Goal: Task Accomplishment & Management: Use online tool/utility

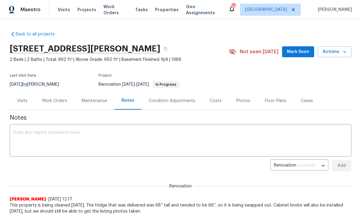
click at [62, 101] on div "Work Orders" at bounding box center [54, 101] width 25 height 6
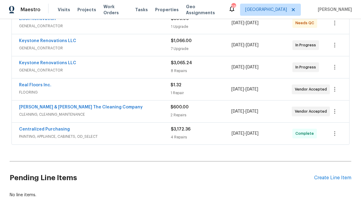
scroll to position [123, 0]
click at [335, 180] on div "Create Line Item" at bounding box center [333, 178] width 37 height 6
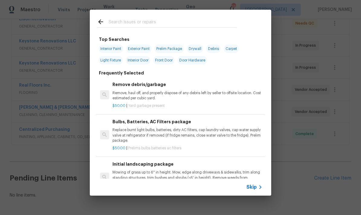
click at [144, 27] on input "text" at bounding box center [173, 22] width 128 height 9
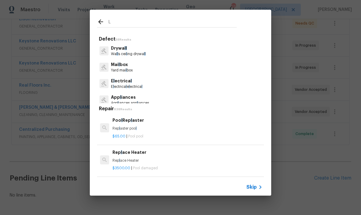
type input "La"
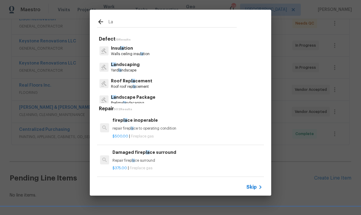
click at [128, 72] on p "Yard la ndscape" at bounding box center [125, 70] width 29 height 5
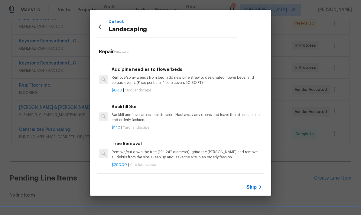
scroll to position [0, 0]
click at [293, 149] on div "Defect Landscaping Repair 15 Results Paver Instal la tion Prep and level the ar…" at bounding box center [180, 102] width 361 height 205
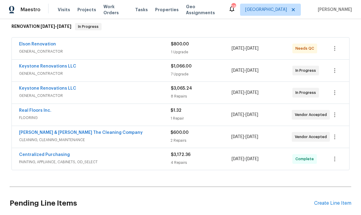
scroll to position [98, 0]
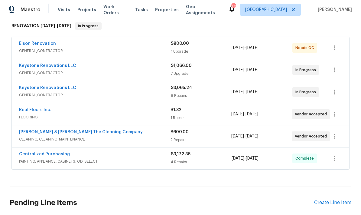
click at [180, 91] on div "$3,065.24 8 Repairs" at bounding box center [201, 92] width 61 height 15
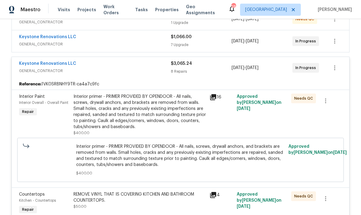
scroll to position [127, 0]
click at [302, 97] on span "Needs QC" at bounding box center [305, 98] width 21 height 6
click at [302, 100] on span "Needs QC" at bounding box center [305, 98] width 21 height 6
click at [180, 118] on div "Interior primer - PRIMER PROVIDED BY OPENDOOR - All nails, screws, drywall anch…" at bounding box center [140, 111] width 133 height 36
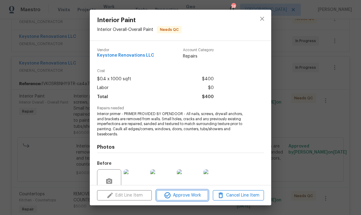
click at [185, 197] on span "Approve Work" at bounding box center [183, 196] width 48 height 8
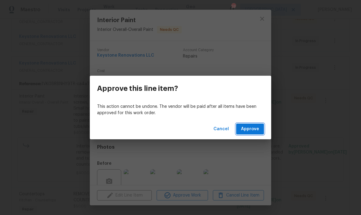
click at [255, 131] on span "Approve" at bounding box center [250, 129] width 18 height 8
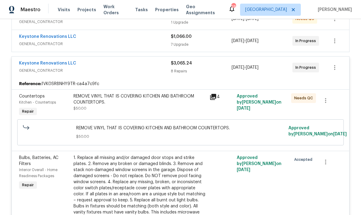
click at [187, 110] on div "REMOVE VINYL THAT IS COVERING KITCHEN AND BATHROOM COUNTERTOPS. $50.00" at bounding box center [140, 102] width 133 height 18
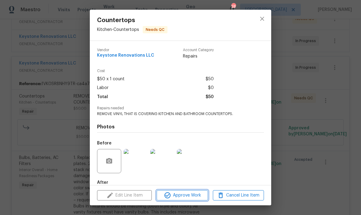
click at [187, 196] on span "Approve Work" at bounding box center [183, 196] width 48 height 8
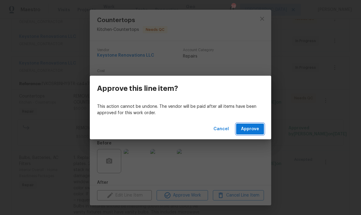
click at [256, 129] on span "Approve" at bounding box center [250, 129] width 18 height 8
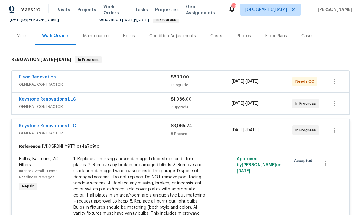
scroll to position [65, 0]
click at [215, 85] on div "1 Upgrade" at bounding box center [201, 85] width 61 height 6
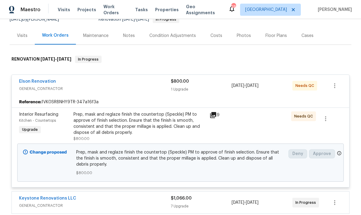
click at [198, 130] on div "Prep, mask and reglaze finish the countertop (Speckle) PM to approve of finish …" at bounding box center [140, 123] width 133 height 24
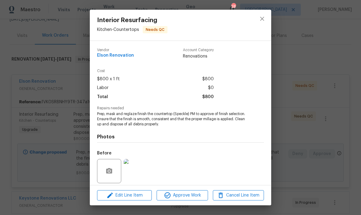
click at [143, 174] on img at bounding box center [136, 171] width 24 height 24
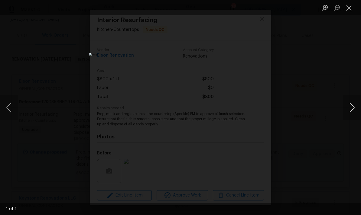
click at [352, 106] on button "Next image" at bounding box center [352, 107] width 18 height 24
click at [348, 9] on button "Close lightbox" at bounding box center [349, 7] width 12 height 11
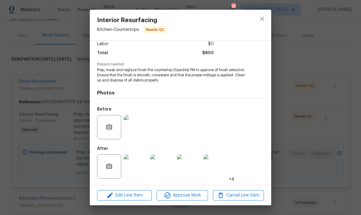
scroll to position [45, 0]
click at [140, 166] on img at bounding box center [136, 166] width 24 height 24
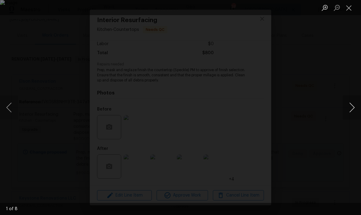
click at [355, 111] on button "Next image" at bounding box center [352, 107] width 18 height 24
click at [352, 112] on button "Next image" at bounding box center [352, 107] width 18 height 24
click at [350, 114] on button "Next image" at bounding box center [352, 107] width 18 height 24
click at [352, 110] on button "Next image" at bounding box center [352, 107] width 18 height 24
click at [351, 9] on button "Close lightbox" at bounding box center [349, 7] width 12 height 11
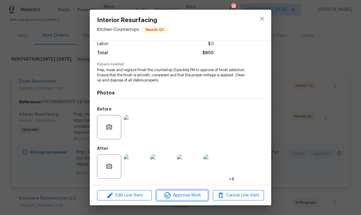
click at [191, 196] on span "Approve Work" at bounding box center [183, 196] width 48 height 8
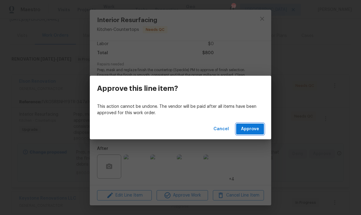
click at [256, 131] on span "Approve" at bounding box center [250, 129] width 18 height 8
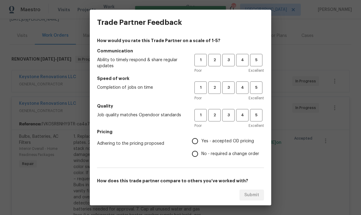
scroll to position [0, 0]
click at [253, 61] on span "5" at bounding box center [256, 60] width 11 height 7
click at [256, 91] on button "5" at bounding box center [256, 87] width 12 height 12
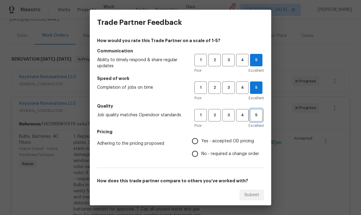
click at [256, 116] on span "5" at bounding box center [256, 115] width 11 height 7
click at [199, 155] on input "No - required a change order" at bounding box center [195, 153] width 13 height 13
radio input "true"
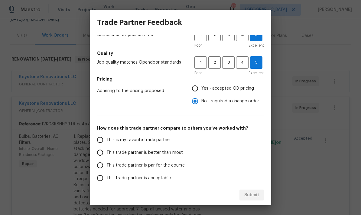
scroll to position [53, 0]
click at [195, 93] on input "Yes - accepted OD pricing" at bounding box center [195, 88] width 13 height 13
radio input "true"
click at [100, 142] on input "This is my favorite trade partner" at bounding box center [100, 139] width 13 height 13
radio input "false"
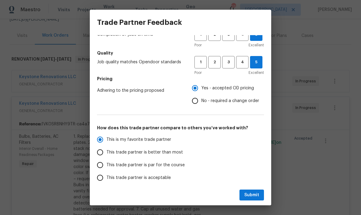
click at [101, 158] on input "This trade partner is better than most" at bounding box center [100, 152] width 13 height 13
click at [254, 198] on span "Submit" at bounding box center [252, 195] width 15 height 8
radio input "true"
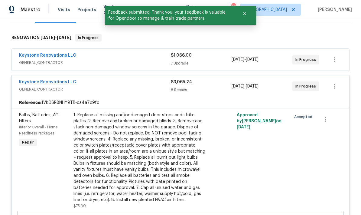
scroll to position [88, 0]
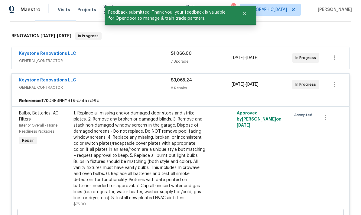
click at [45, 80] on link "Keystone Renovations LLC" at bounding box center [47, 80] width 57 height 4
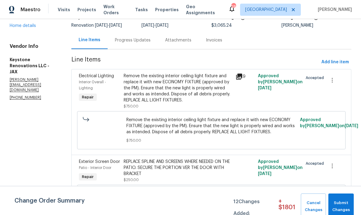
scroll to position [48, 0]
click at [335, 64] on span "Add line item" at bounding box center [336, 62] width 28 height 8
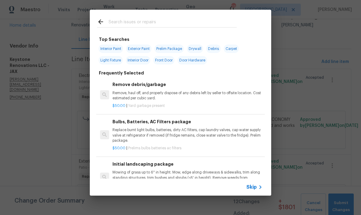
click at [150, 25] on input "text" at bounding box center [173, 22] width 128 height 9
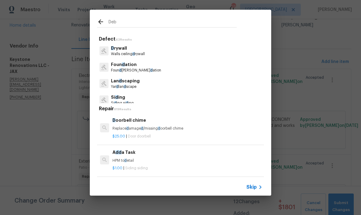
type input "Debr"
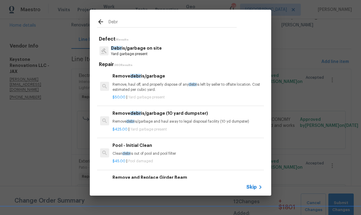
click at [139, 53] on p "Yard garbage present" at bounding box center [136, 53] width 51 height 5
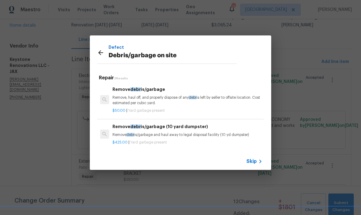
click at [156, 100] on p "Remove, haul off, and properly dispose of any debr is left by seller to offsite…" at bounding box center [188, 100] width 150 height 10
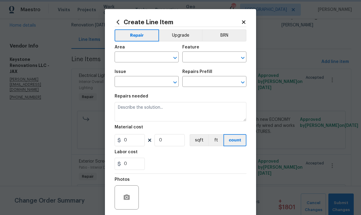
type input "Debris/garbage on site"
type input "Remove debris/garbage $50.00"
type textarea "Remove, haul off, and properly dispose of any debris left by seller to offsite …"
type input "50"
type input "1"
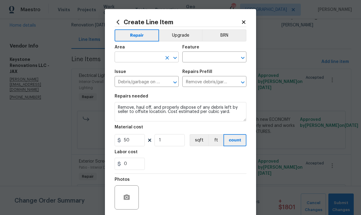
click at [152, 58] on input "text" at bounding box center [138, 57] width 47 height 9
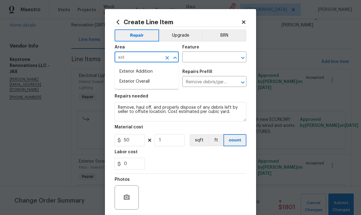
click at [144, 86] on li "Exterior Overall" at bounding box center [147, 82] width 64 height 10
type input "Exterior Overall"
click at [207, 58] on input "text" at bounding box center [206, 57] width 47 height 9
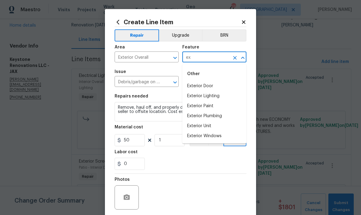
type input "e"
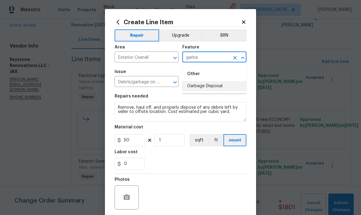
click at [197, 87] on li "Garbage Disposal" at bounding box center [215, 86] width 64 height 10
type input "Garbage Disposal"
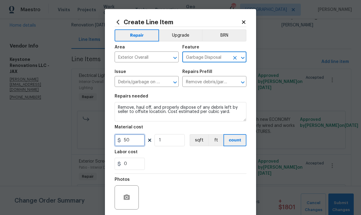
click at [135, 144] on input "50" at bounding box center [130, 140] width 30 height 12
type input "100"
click at [234, 117] on textarea "Remove, haul off, and properly dispose of any debris left by seller to offsite …" at bounding box center [181, 111] width 132 height 19
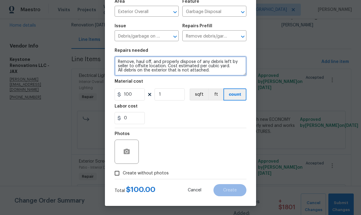
scroll to position [47, 0]
type textarea "Remove, haul off, and properly dispose of any debris left by seller to offsite …"
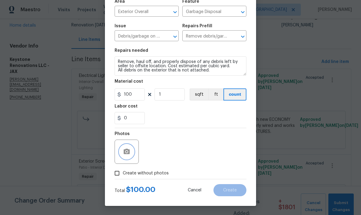
click at [127, 152] on circle "button" at bounding box center [127, 152] width 2 height 2
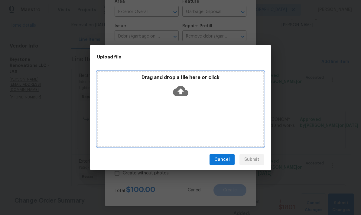
click at [183, 92] on icon at bounding box center [180, 91] width 15 height 10
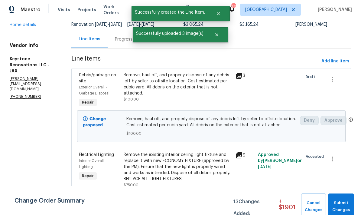
scroll to position [49, 0]
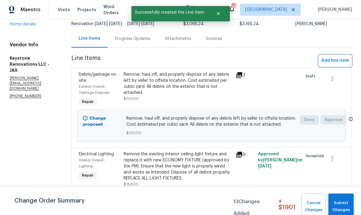
click at [336, 64] on span "Add line item" at bounding box center [336, 61] width 28 height 8
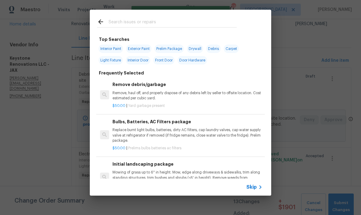
click at [140, 27] on input "text" at bounding box center [173, 22] width 128 height 9
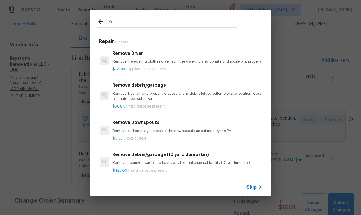
type input "R"
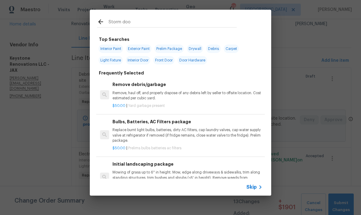
type input "Storm door"
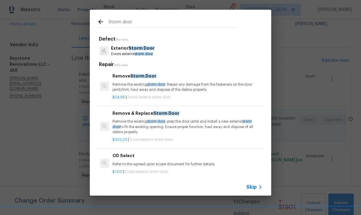
click at [140, 87] on p "Remove the existing storm door . Repair any damage from the fasteners on the do…" at bounding box center [188, 87] width 150 height 10
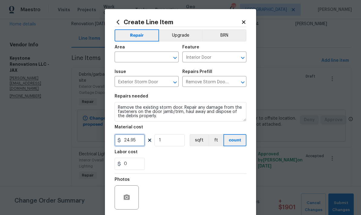
click at [136, 144] on input "24.95" at bounding box center [130, 140] width 30 height 12
type input "35"
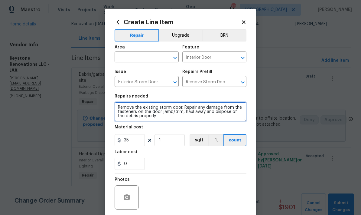
click at [178, 109] on textarea "Remove the existing storm door. Repair any damage from the fasteners on the doo…" at bounding box center [181, 111] width 132 height 19
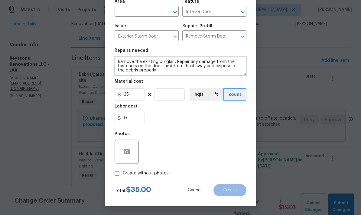
scroll to position [47, 0]
type textarea "Remove the existing burglar . Repair any damage from the fasteners on the door …"
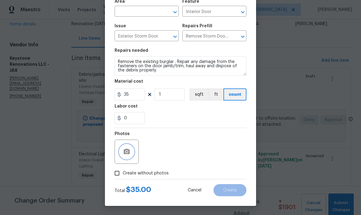
click at [128, 153] on icon "button" at bounding box center [127, 151] width 6 height 5
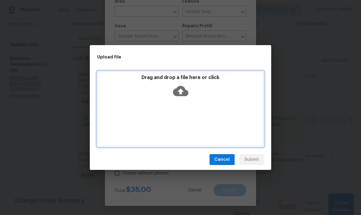
click at [179, 92] on icon at bounding box center [180, 91] width 15 height 10
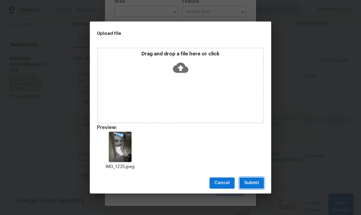
click at [259, 181] on span "Submit" at bounding box center [252, 183] width 15 height 8
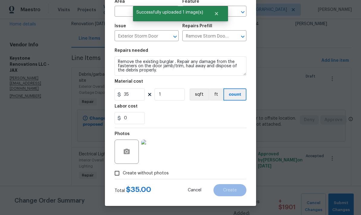
click at [222, 112] on div "0" at bounding box center [181, 118] width 132 height 12
click at [175, 190] on div "Total $ 35.00 Cancel Create" at bounding box center [181, 187] width 132 height 17
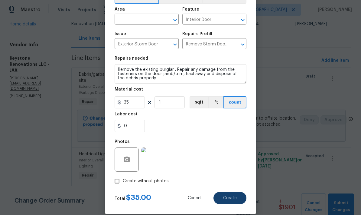
scroll to position [16, 0]
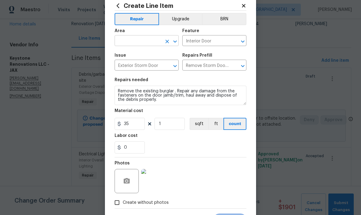
click at [149, 45] on input "text" at bounding box center [138, 41] width 47 height 9
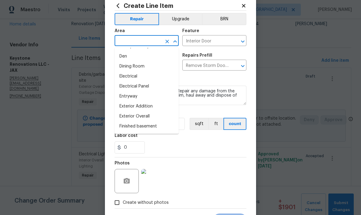
scroll to position [99, 0]
click at [137, 99] on li "Entryway" at bounding box center [147, 96] width 64 height 10
type input "Entryway"
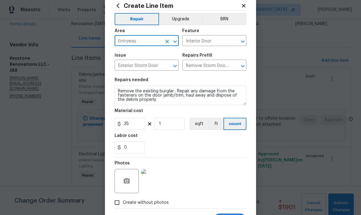
click at [219, 149] on div "0" at bounding box center [181, 147] width 132 height 12
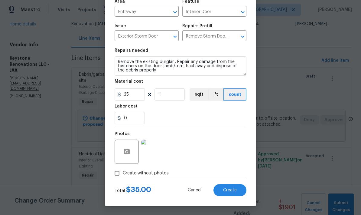
scroll to position [47, 0]
click at [235, 191] on span "Create" at bounding box center [230, 190] width 14 height 5
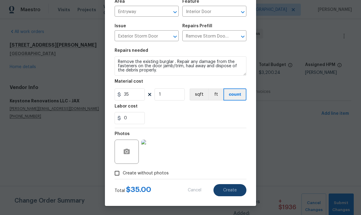
scroll to position [0, 0]
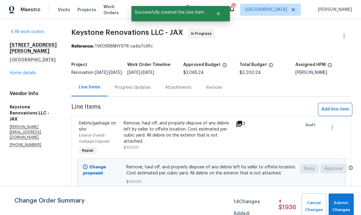
click at [332, 113] on span "Add line item" at bounding box center [336, 110] width 28 height 8
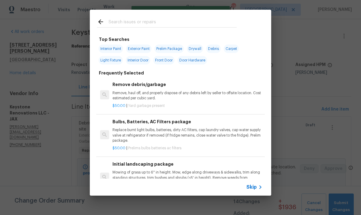
click at [152, 26] on input "text" at bounding box center [173, 22] width 128 height 9
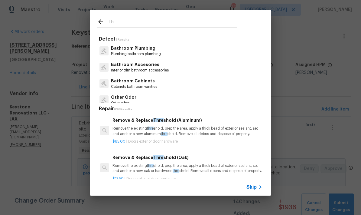
type input "T"
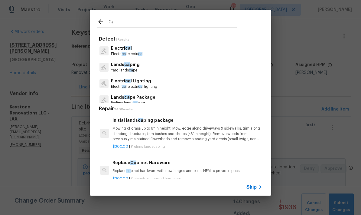
type input "C"
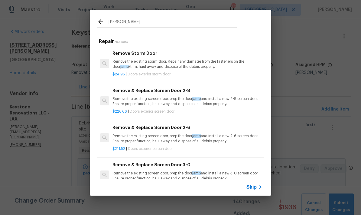
type input "J"
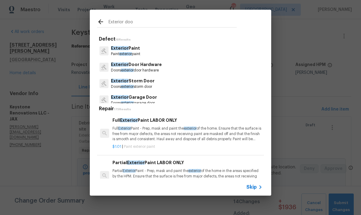
type input "Exterior door"
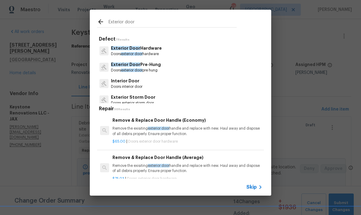
click at [139, 70] on span "exterior door" at bounding box center [131, 70] width 21 height 4
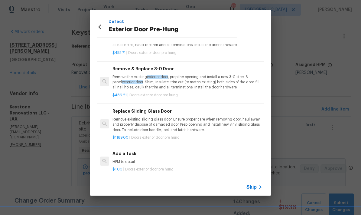
scroll to position [30, 0]
click at [125, 159] on p "HPM to detail" at bounding box center [188, 161] width 150 height 5
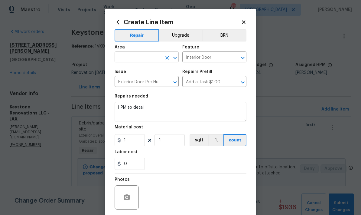
click at [150, 58] on input "text" at bounding box center [138, 57] width 47 height 9
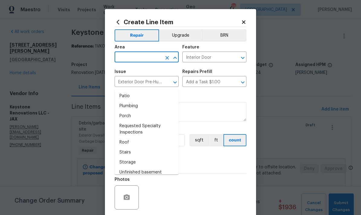
scroll to position [384, 0]
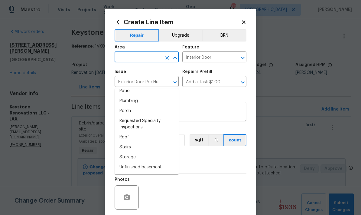
click at [131, 152] on li "Storage" at bounding box center [147, 157] width 64 height 10
type input "Storage"
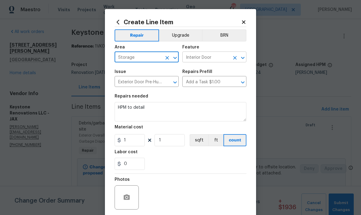
click at [210, 61] on input "Interior Door" at bounding box center [206, 57] width 47 height 9
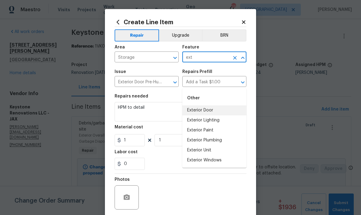
click at [207, 105] on li "Exterior Door" at bounding box center [215, 110] width 64 height 10
type input "Exterior Door"
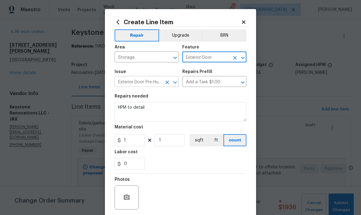
click at [159, 81] on input "Exterior Door Pre-Hung" at bounding box center [138, 81] width 47 height 9
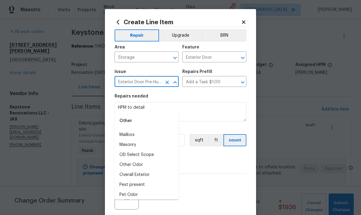
scroll to position [920, 0]
click at [168, 150] on li "OD Select Scope" at bounding box center [147, 155] width 64 height 10
type input "OD Select Scope"
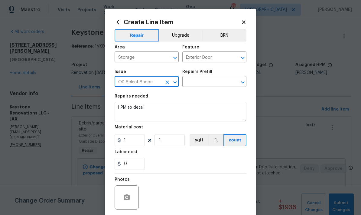
click at [154, 82] on input "OD Select Scope" at bounding box center [138, 81] width 47 height 9
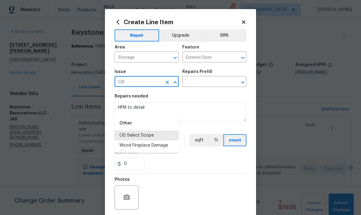
type input "O"
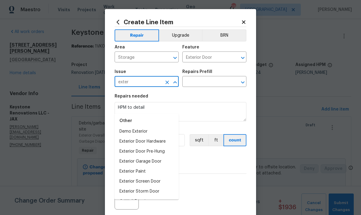
scroll to position [4, 0]
click at [144, 197] on li "Overall Exterior" at bounding box center [147, 202] width 64 height 10
type input "Overall Exterior"
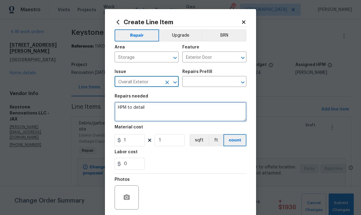
click at [148, 113] on textarea "HPM to detail" at bounding box center [181, 111] width 132 height 19
type textarea "H"
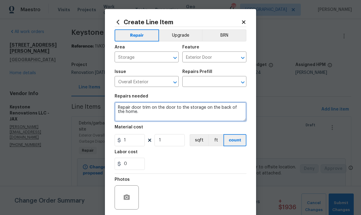
type textarea "Repair door trim on the door to the storage on the back of the home."
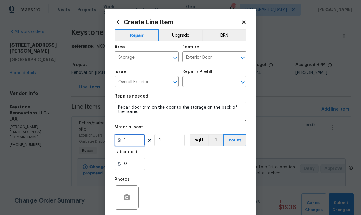
click at [140, 143] on input "1" at bounding box center [130, 140] width 30 height 12
type input "75"
click at [181, 158] on div "Labor cost" at bounding box center [181, 154] width 132 height 8
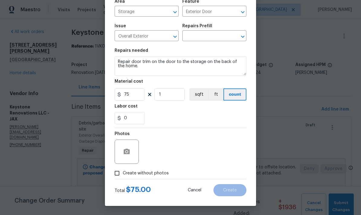
scroll to position [47, 0]
click at [127, 152] on circle "button" at bounding box center [127, 152] width 2 height 2
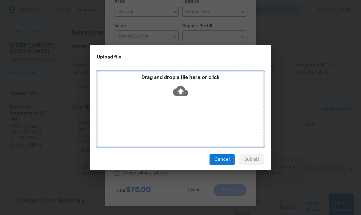
click at [185, 91] on icon at bounding box center [180, 91] width 15 height 10
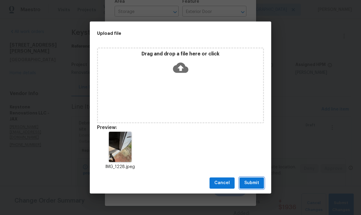
click at [257, 183] on span "Submit" at bounding box center [252, 183] width 15 height 8
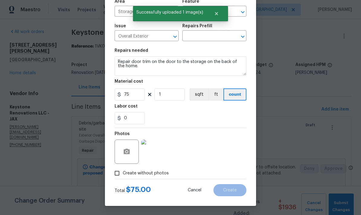
click at [180, 116] on div "0" at bounding box center [181, 118] width 132 height 12
click at [174, 187] on div "Total $ 75.00 Cancel Create" at bounding box center [181, 187] width 132 height 17
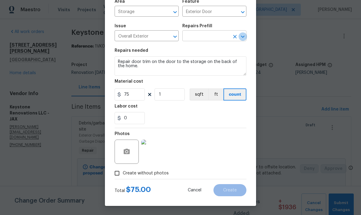
click at [245, 36] on icon "Open" at bounding box center [242, 36] width 7 height 7
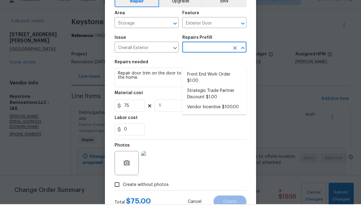
scroll to position [25, 0]
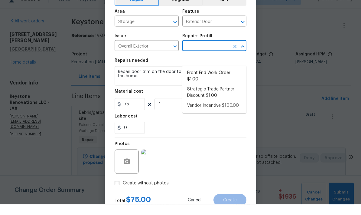
click at [244, 54] on icon "Close" at bounding box center [242, 57] width 7 height 7
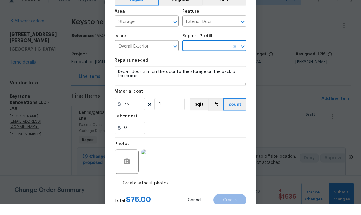
click at [200, 52] on input "text" at bounding box center [206, 56] width 47 height 9
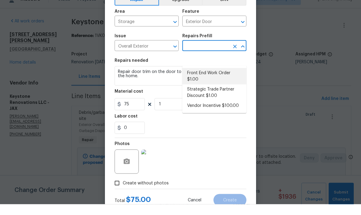
click at [203, 79] on li "Front End Work Order $1.00" at bounding box center [215, 87] width 64 height 16
type input "Front End Work Order $1.00"
type textarea "Placeholder line item for the creation of front end work orders."
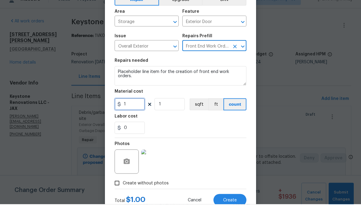
click at [136, 109] on input "1" at bounding box center [130, 115] width 30 height 12
type input "75"
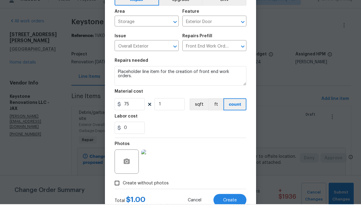
click at [194, 133] on div "0" at bounding box center [181, 139] width 132 height 12
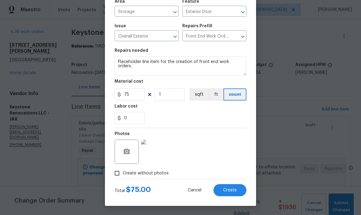
scroll to position [47, 0]
click at [233, 192] on span "Create" at bounding box center [230, 190] width 14 height 5
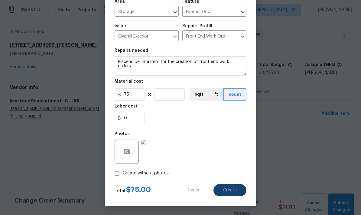
type input "0"
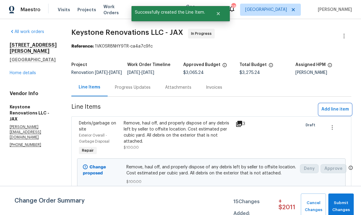
click at [337, 113] on span "Add line item" at bounding box center [336, 110] width 28 height 8
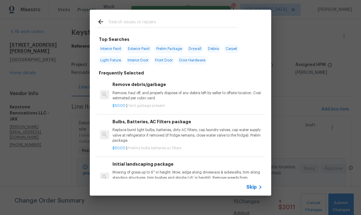
click at [150, 21] on input "text" at bounding box center [173, 22] width 128 height 9
type input "Pressure"
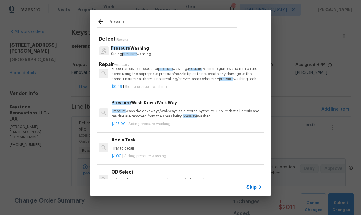
scroll to position [57, 1]
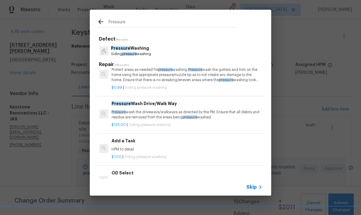
click at [159, 115] on p "Pressure wash the driveways/walkways as directed by the PM. Ensure that all deb…" at bounding box center [187, 115] width 150 height 10
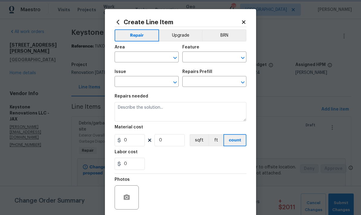
type input "Siding"
type input "Pressure Washing"
type input "Pressure Wash Drive/Walk Way $125.00"
type textarea "Pressure wash the driveways/walkways as directed by the PM. Ensure that all deb…"
type input "125"
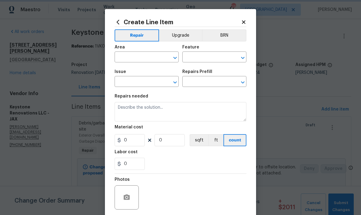
type input "1"
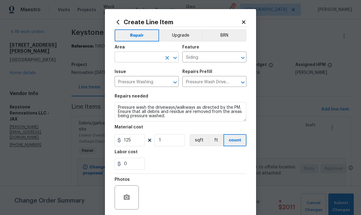
click at [151, 58] on input "text" at bounding box center [138, 57] width 47 height 9
click at [140, 86] on li "Exterior Overall" at bounding box center [147, 82] width 64 height 10
type input "Exterior Overall"
click at [218, 58] on input "Siding" at bounding box center [206, 57] width 47 height 9
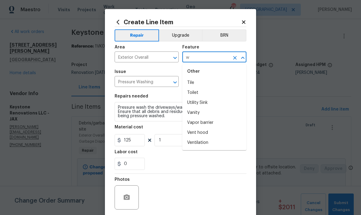
scroll to position [0, 0]
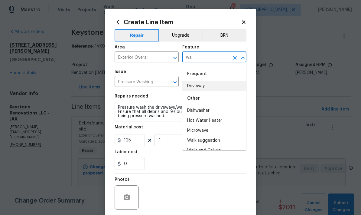
click at [199, 88] on li "Driveway" at bounding box center [215, 86] width 64 height 10
type input "Driveway"
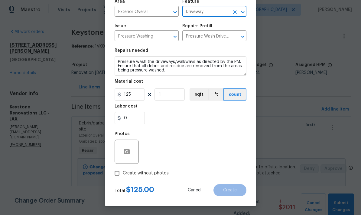
scroll to position [47, 0]
click at [126, 152] on circle "button" at bounding box center [127, 152] width 2 height 2
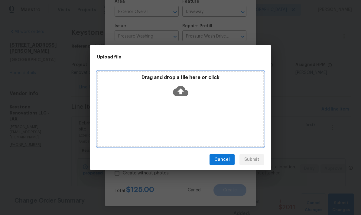
click at [179, 92] on icon at bounding box center [180, 91] width 15 height 10
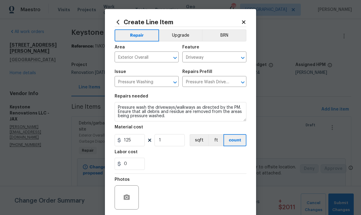
scroll to position [47, 0]
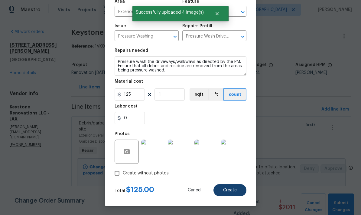
click at [231, 192] on span "Create" at bounding box center [230, 190] width 14 height 5
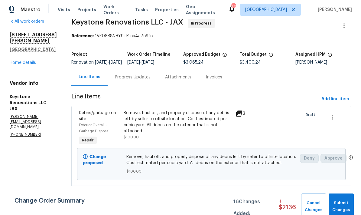
scroll to position [12, 0]
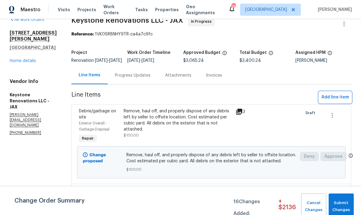
click at [333, 103] on button "Add line item" at bounding box center [335, 97] width 32 height 11
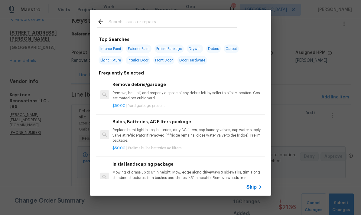
click at [141, 21] on input "text" at bounding box center [173, 22] width 128 height 9
type input "Leak"
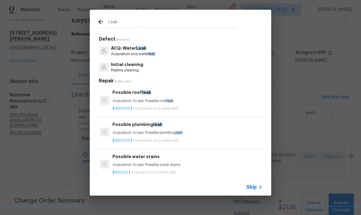
click at [139, 53] on p "Acquisition acq water leak" at bounding box center [133, 53] width 44 height 5
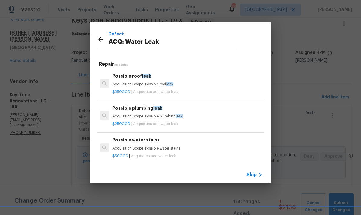
click at [102, 41] on icon at bounding box center [100, 39] width 7 height 7
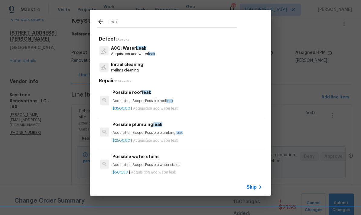
click at [100, 40] on h5 "Defect 2 Results" at bounding box center [181, 39] width 165 height 6
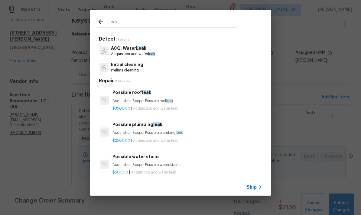
click at [150, 25] on input "Leak" at bounding box center [173, 22] width 128 height 9
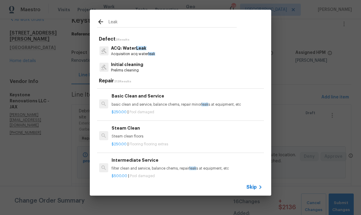
scroll to position [172, 1]
type input "L"
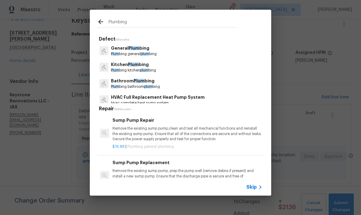
type input "Plumbing"
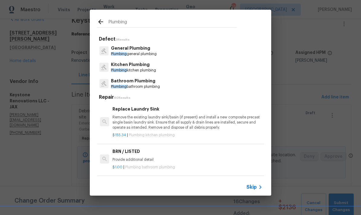
click at [141, 51] on p "General Plumbing" at bounding box center [134, 48] width 46 height 6
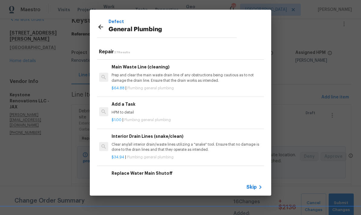
scroll to position [643, 1]
click at [128, 110] on p "HPM to detail" at bounding box center [187, 112] width 150 height 5
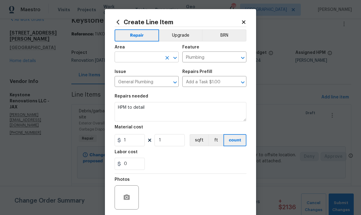
click at [148, 58] on input "text" at bounding box center [138, 57] width 47 height 9
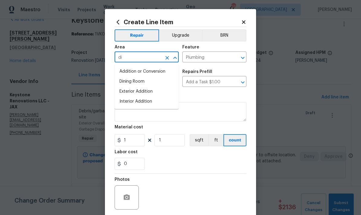
type input "d"
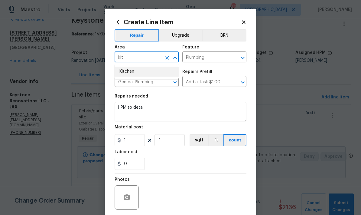
click at [128, 72] on li "Kitchen" at bounding box center [147, 72] width 64 height 10
type input "Kitchen"
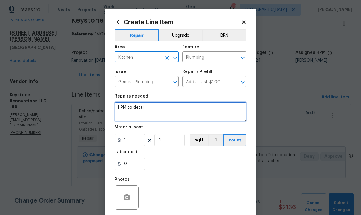
click at [136, 113] on textarea "HPM to detail" at bounding box center [181, 111] width 132 height 19
type textarea "Repair small leak under dishwasher."
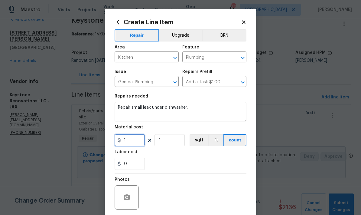
click at [135, 146] on input "1" at bounding box center [130, 140] width 30 height 12
type input "25"
click at [174, 164] on div "0" at bounding box center [181, 164] width 132 height 12
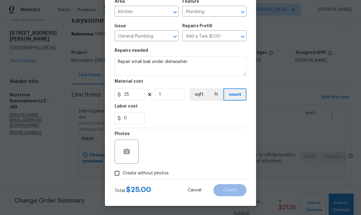
scroll to position [47, 0]
click at [116, 175] on input "Create without photos" at bounding box center [117, 173] width 12 height 12
checkbox input "true"
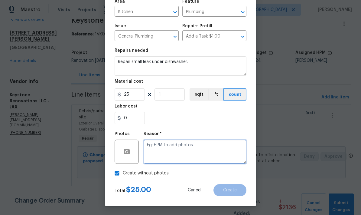
click at [173, 151] on textarea at bounding box center [195, 152] width 103 height 24
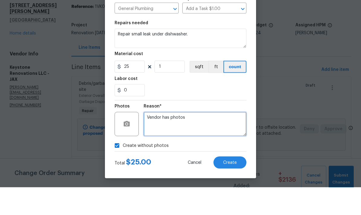
scroll to position [24, 0]
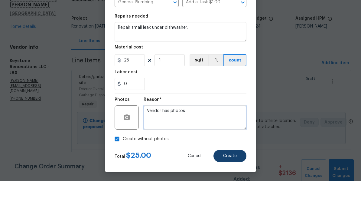
type textarea "Vendor has photos"
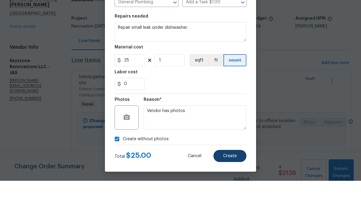
click at [229, 188] on span "Create" at bounding box center [230, 190] width 14 height 5
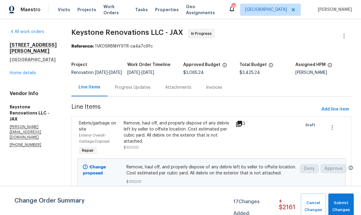
scroll to position [0, 0]
click at [21, 71] on link "Home details" at bounding box center [23, 73] width 26 height 4
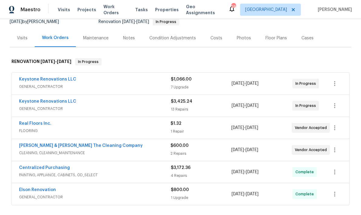
scroll to position [64, 0]
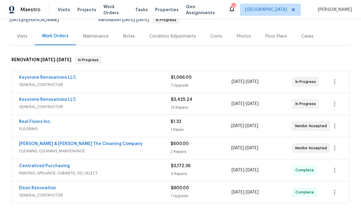
click at [166, 84] on span "GENERAL_CONTRACTOR" at bounding box center [95, 85] width 152 height 6
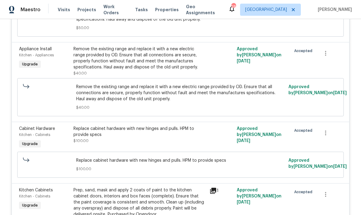
scroll to position [465, 0]
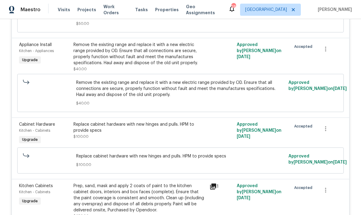
click at [146, 138] on div "Replace cabinet hardware with new hinges and pulls. HPM to provide specs $100.00" at bounding box center [140, 130] width 133 height 18
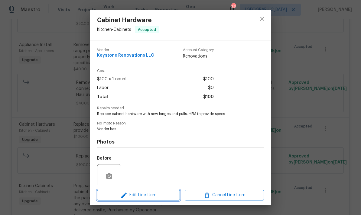
click at [153, 194] on span "Edit Line Item" at bounding box center [138, 195] width 79 height 8
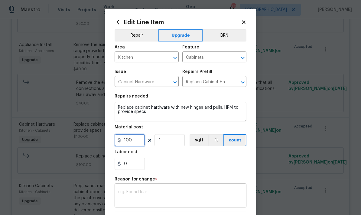
click at [141, 142] on input "100" at bounding box center [130, 140] width 30 height 12
type input "150"
click at [175, 166] on div "0" at bounding box center [181, 164] width 132 height 12
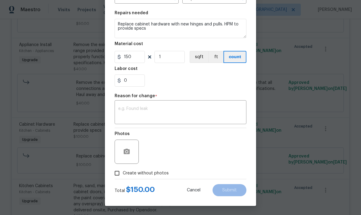
scroll to position [84, 0]
click at [203, 137] on div "Photos" at bounding box center [181, 147] width 132 height 39
click at [198, 136] on div "Photos" at bounding box center [181, 147] width 132 height 39
click at [119, 176] on input "Create without photos" at bounding box center [117, 173] width 12 height 12
checkbox input "true"
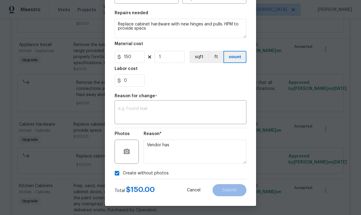
click at [204, 134] on div "Reason*" at bounding box center [195, 136] width 103 height 8
click at [222, 84] on div "0" at bounding box center [181, 80] width 132 height 12
click at [196, 91] on div "Repair Upgrade BRN Area Kitchen ​ Feature Cabinets ​ Issue Cabinet Hardware ​ R…" at bounding box center [181, 61] width 132 height 235
click at [234, 89] on section "Repairs needed Replace cabinet hardware with new hinges and pulls. HPM to provi…" at bounding box center [181, 48] width 132 height 83
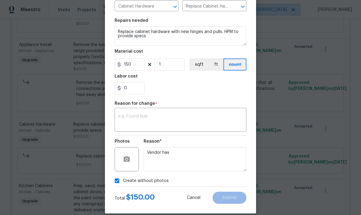
scroll to position [61, 0]
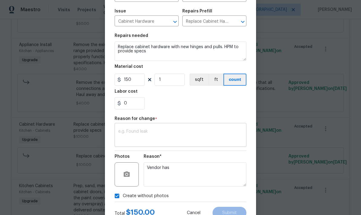
click at [170, 134] on textarea at bounding box center [180, 135] width 125 height 13
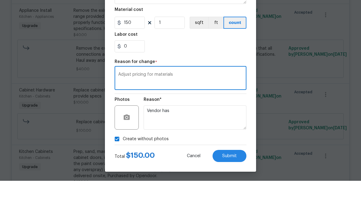
scroll to position [24, 0]
type textarea "Adjust pricing for materials"
click at [227, 188] on span "Submit" at bounding box center [230, 190] width 15 height 5
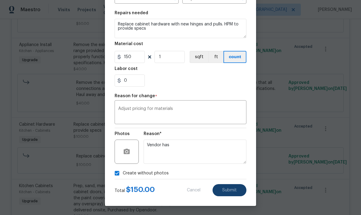
type input "100"
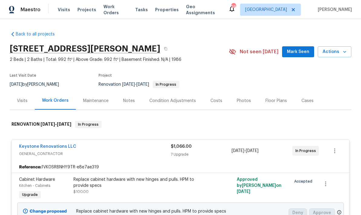
scroll to position [0, 0]
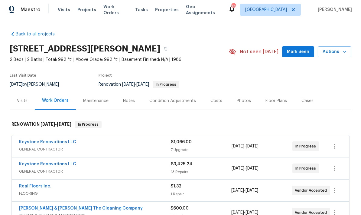
click at [212, 104] on div "Costs" at bounding box center [217, 101] width 12 height 6
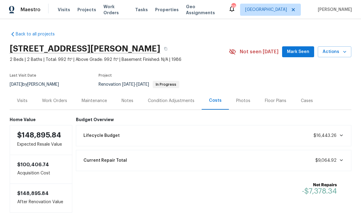
click at [55, 92] on div "Work Orders" at bounding box center [55, 101] width 40 height 18
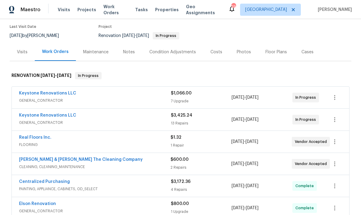
scroll to position [51, 0]
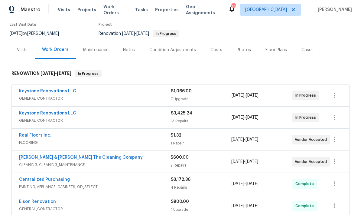
click at [169, 117] on span "GENERAL_CONTRACTOR" at bounding box center [95, 120] width 152 height 6
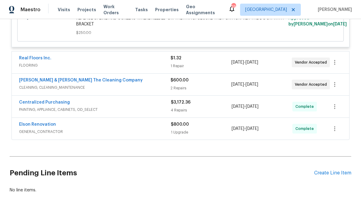
scroll to position [1294, 0]
click at [333, 170] on div "Create Line Item" at bounding box center [333, 173] width 37 height 6
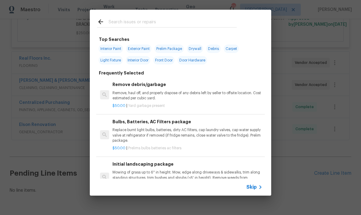
click at [142, 20] on input "text" at bounding box center [173, 22] width 128 height 9
type input "Initial"
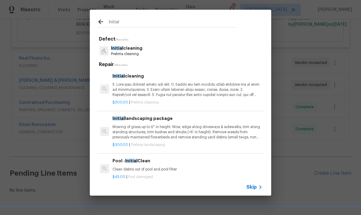
click at [172, 134] on p "Mowing of grass up to 6" in height. Mow, edge along driveways & sidewalks, trim…" at bounding box center [188, 131] width 150 height 15
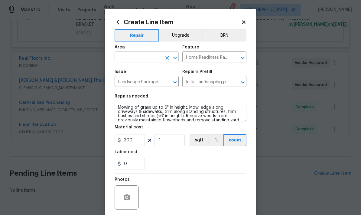
click at [149, 61] on input "text" at bounding box center [138, 57] width 47 height 9
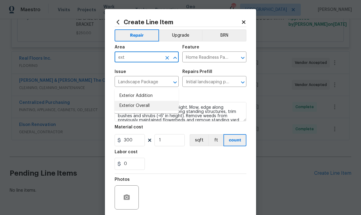
click at [142, 101] on li "Exterior Overall" at bounding box center [147, 106] width 64 height 10
type input "Exterior Overall"
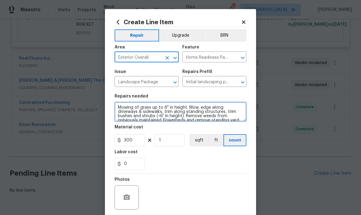
click at [141, 117] on textarea "Mowing of grass up to 6" in height. Mow, edge along driveways & sidewalks, trim…" at bounding box center [181, 111] width 132 height 19
click at [118, 109] on textarea "Mowing of grass up to 6" in height. Mow, edge along driveways & sidewalks, trim…" at bounding box center [181, 111] width 132 height 19
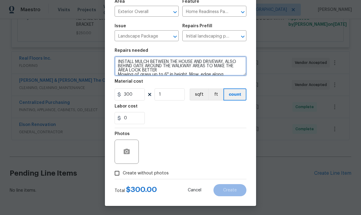
scroll to position [47, 0]
type textarea "INSTALL MULCH BETWEEN THE HOUSE AND DRIVEWAY, ALSO BEHIND GATE AROUND THE WALKW…"
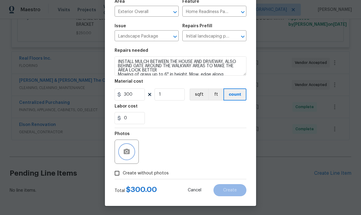
click at [127, 156] on button "button" at bounding box center [127, 151] width 15 height 15
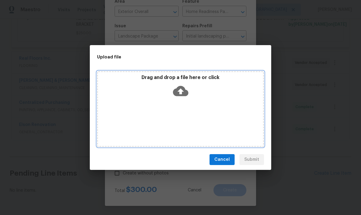
click at [183, 94] on icon at bounding box center [180, 91] width 15 height 10
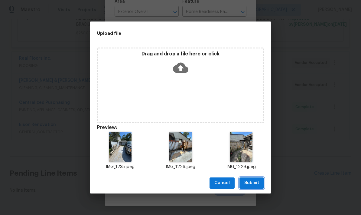
click at [256, 184] on span "Submit" at bounding box center [252, 183] width 15 height 8
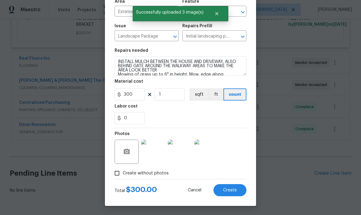
click at [208, 117] on div "0" at bounding box center [181, 118] width 132 height 12
click at [234, 191] on span "Create" at bounding box center [230, 190] width 14 height 5
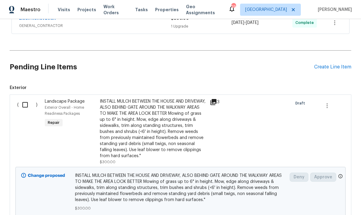
scroll to position [1401, 0]
click at [25, 110] on input "checkbox" at bounding box center [27, 104] width 17 height 13
checkbox input "true"
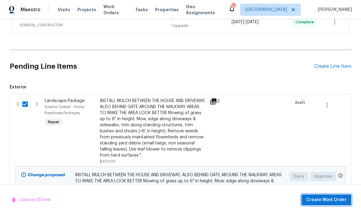
click at [320, 200] on span "Create Work Order" at bounding box center [327, 200] width 40 height 8
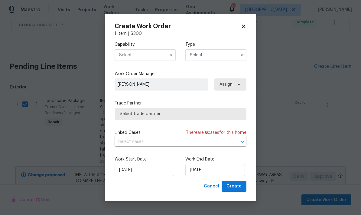
click at [155, 59] on input "text" at bounding box center [145, 55] width 61 height 12
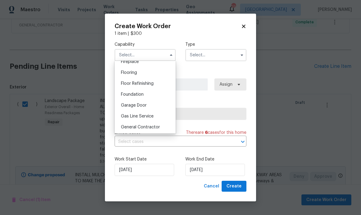
scroll to position [231, 0]
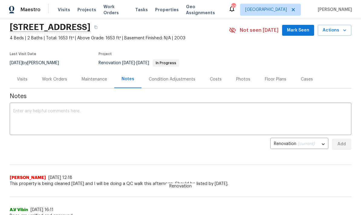
scroll to position [21, 0]
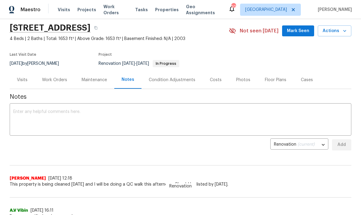
click at [55, 82] on div "Work Orders" at bounding box center [54, 80] width 25 height 6
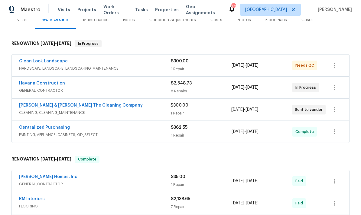
scroll to position [82, 0]
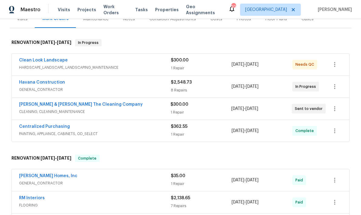
click at [190, 71] on div "1 Repair" at bounding box center [201, 68] width 61 height 6
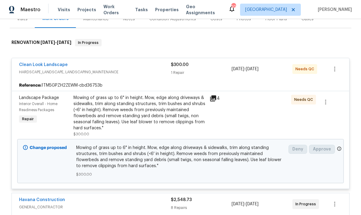
click at [241, 119] on div at bounding box center [262, 116] width 54 height 46
click at [161, 110] on div "Mowing of grass up to 6" in height. Mow, edge along driveways & sidewalks, trim…" at bounding box center [140, 113] width 133 height 36
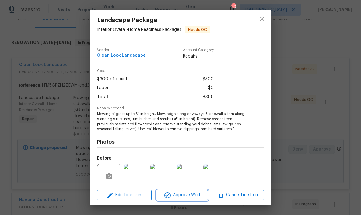
click at [188, 196] on span "Approve Work" at bounding box center [183, 195] width 48 height 8
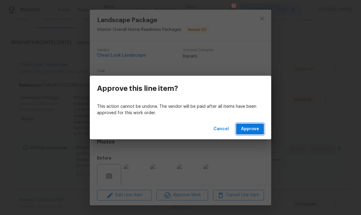
click at [251, 132] on span "Approve" at bounding box center [250, 129] width 18 height 8
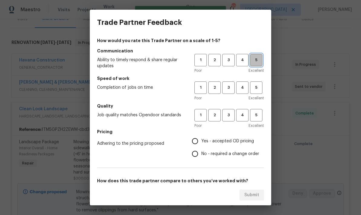
click at [252, 59] on span "5" at bounding box center [256, 60] width 11 height 7
click at [256, 89] on span "5" at bounding box center [256, 87] width 11 height 7
click at [257, 115] on span "5" at bounding box center [256, 115] width 11 height 7
click at [195, 142] on input "Yes - accepted OD pricing" at bounding box center [195, 141] width 13 height 13
radio input "true"
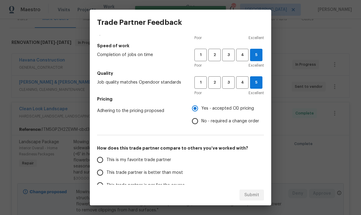
scroll to position [74, 0]
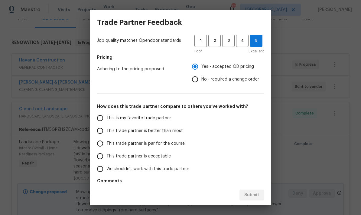
click at [100, 134] on input "This trade partner is better than most" at bounding box center [100, 130] width 13 height 13
click at [249, 198] on span "Submit" at bounding box center [252, 195] width 15 height 8
radio input "true"
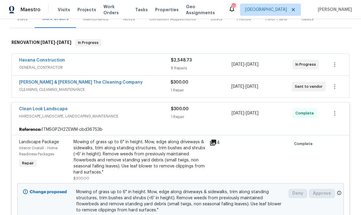
click at [120, 68] on span "GENERAL_CONTRACTOR" at bounding box center [95, 67] width 152 height 6
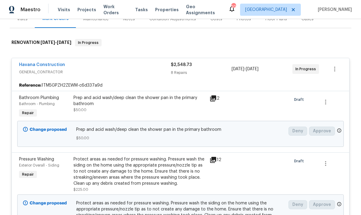
click at [120, 76] on div "Havana Construction GENERAL_CONTRACTOR" at bounding box center [95, 69] width 152 height 15
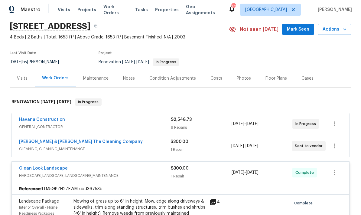
scroll to position [24, 0]
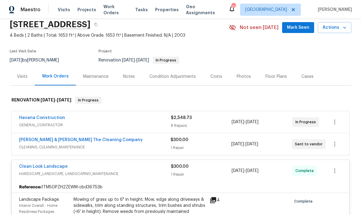
click at [128, 124] on span "GENERAL_CONTRACTOR" at bounding box center [95, 125] width 152 height 6
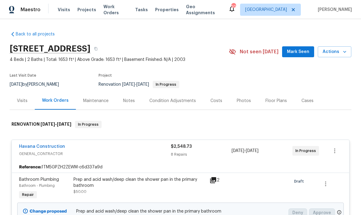
scroll to position [0, 0]
click at [53, 148] on link "Havana Construction" at bounding box center [42, 146] width 46 height 4
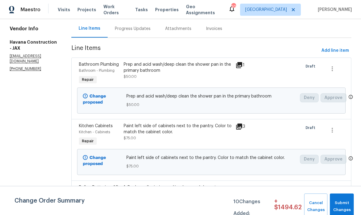
scroll to position [59, 0]
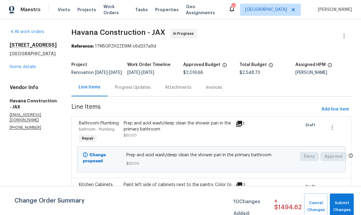
scroll to position [0, 0]
click at [338, 113] on span "Add line item" at bounding box center [336, 110] width 28 height 8
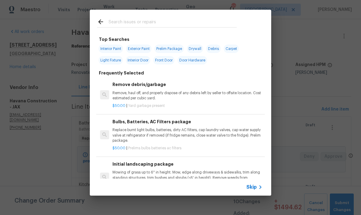
click at [177, 21] on input "text" at bounding box center [173, 22] width 128 height 9
type input "Mirror"
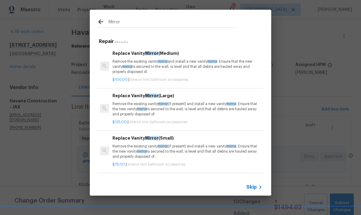
click at [190, 67] on p "Remove the existing vanity mirror and install a new vanity mirror . Ensure that…" at bounding box center [188, 66] width 150 height 15
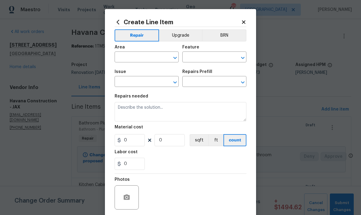
type input "Interior Trim"
type input "Bathroom Accesories"
type textarea "Remove the existing vanity mirror and install a new vanity mirror. Ensure that …"
type input "1"
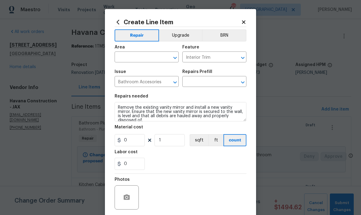
type input "Replace Vanity Mirror (Medium) $100.00"
type input "100"
click at [150, 59] on input "text" at bounding box center [138, 57] width 47 height 9
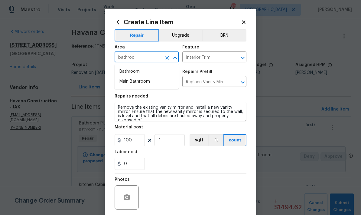
click at [134, 74] on li "Bathroom" at bounding box center [147, 72] width 64 height 10
type input "Bathroom"
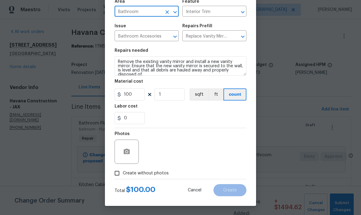
scroll to position [47, 0]
click at [115, 176] on input "Create without photos" at bounding box center [117, 173] width 12 height 12
checkbox input "true"
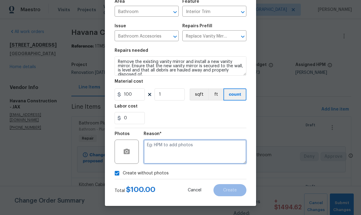
click at [177, 146] on textarea at bounding box center [195, 152] width 103 height 24
type textarea "Vendor has photos"
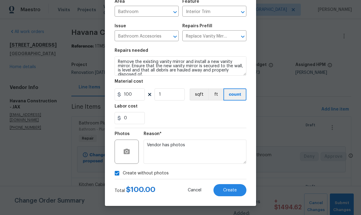
click at [221, 124] on div "0" at bounding box center [181, 118] width 132 height 12
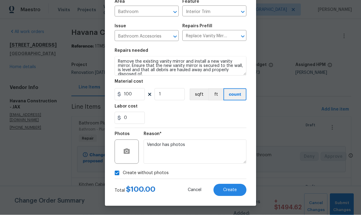
scroll to position [24, 0]
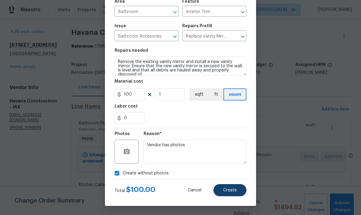
click at [231, 191] on span "Create" at bounding box center [230, 190] width 14 height 5
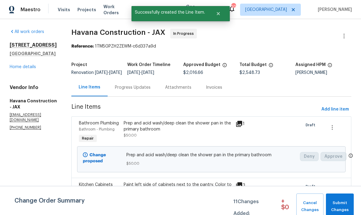
scroll to position [0, 0]
click at [335, 113] on span "Add line item" at bounding box center [336, 110] width 28 height 8
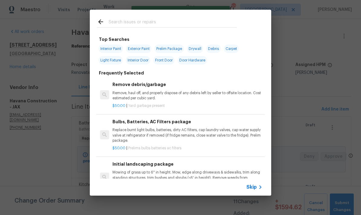
click at [136, 21] on input "text" at bounding box center [173, 22] width 128 height 9
type input "L"
type input "Porch light"
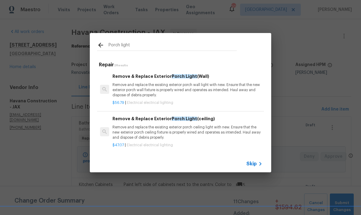
click at [163, 129] on p "Remove and replace the existing exterior porch ceiling light with new. Ensure t…" at bounding box center [188, 132] width 150 height 15
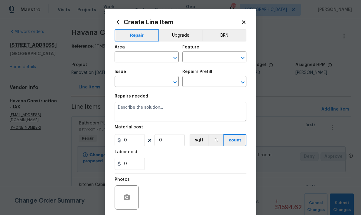
type input "Electrical Lighting"
type input "Remove & Replace Exterior Porch Light (ceiling) $47.07"
type textarea "Remove and replace the existing exterior porch ceiling light with new. Ensure t…"
type input "47.07"
type input "1"
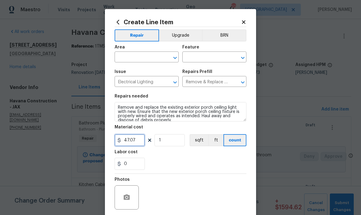
click at [139, 143] on input "47.07" at bounding box center [130, 140] width 30 height 12
type input "65"
click at [189, 164] on div "0" at bounding box center [181, 164] width 132 height 12
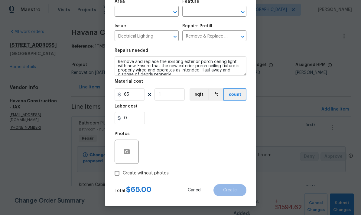
scroll to position [47, 0]
click at [117, 177] on input "Create without photos" at bounding box center [117, 173] width 12 height 12
checkbox input "true"
click at [166, 153] on textarea at bounding box center [195, 152] width 103 height 24
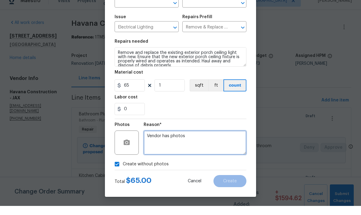
type textarea "Vendor has photos"
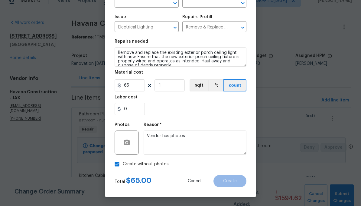
click at [199, 167] on div "Create without photos" at bounding box center [181, 173] width 132 height 12
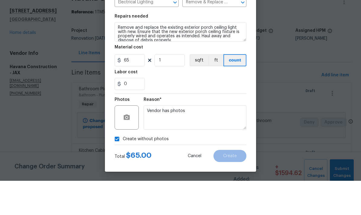
scroll to position [24, 0]
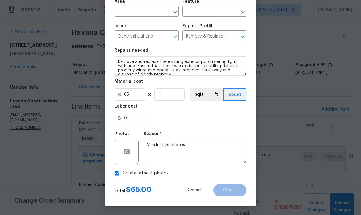
click at [232, 118] on div "0" at bounding box center [181, 118] width 132 height 12
click at [146, 8] on input "text" at bounding box center [138, 11] width 47 height 9
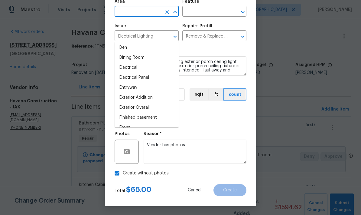
scroll to position [102, 0]
click at [131, 82] on li "Entryway" at bounding box center [147, 87] width 64 height 10
type input "Entryway"
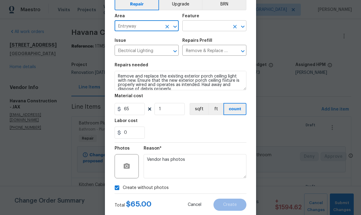
scroll to position [31, 0]
click at [209, 28] on input "text" at bounding box center [206, 25] width 47 height 9
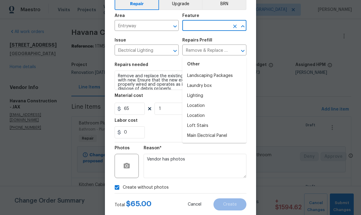
scroll to position [884, 0]
click at [197, 90] on li "Lighting" at bounding box center [215, 95] width 64 height 10
type input "Lighting"
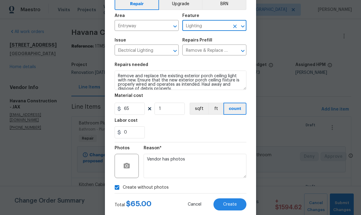
click at [202, 134] on div "0" at bounding box center [181, 132] width 132 height 12
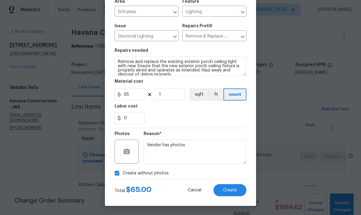
scroll to position [47, 0]
click at [234, 193] on button "Create" at bounding box center [230, 190] width 33 height 12
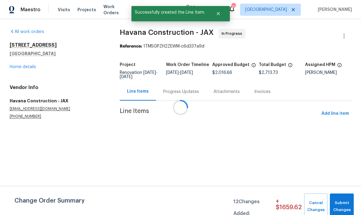
scroll to position [0, 0]
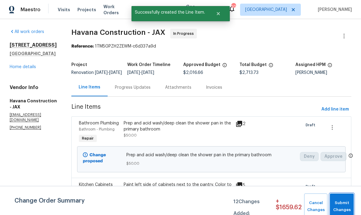
click at [346, 200] on button "Submit Changes" at bounding box center [342, 206] width 24 height 26
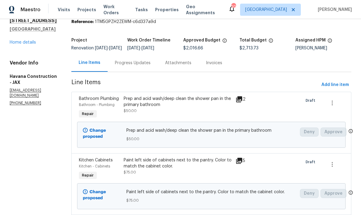
scroll to position [27, 0]
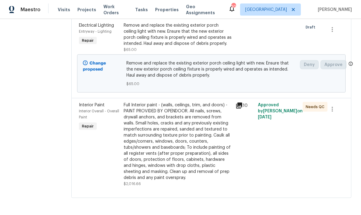
scroll to position [24, 0]
click at [264, 146] on div "Approved by [PERSON_NAME] on [DATE]" at bounding box center [278, 144] width 45 height 88
click at [234, 136] on div "Full Interior paint - (walls, ceilings, trim, and doors) - PAINT PROVIDED BY OP…" at bounding box center [178, 144] width 112 height 88
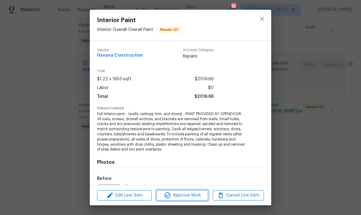
click at [189, 198] on span "Approve Work" at bounding box center [183, 196] width 48 height 8
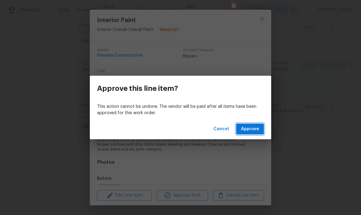
click at [251, 131] on span "Approve" at bounding box center [250, 129] width 18 height 8
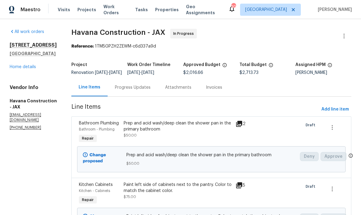
scroll to position [0, 0]
click at [28, 72] on div "All work orders [STREET_ADDRESS] Home details Vendor Info Havana Construction -…" at bounding box center [33, 79] width 47 height 101
click at [25, 68] on link "Home details" at bounding box center [23, 67] width 26 height 4
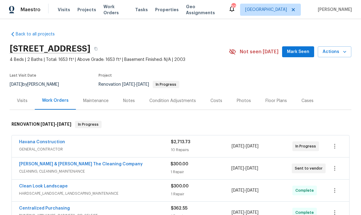
click at [245, 102] on div "Photos" at bounding box center [244, 101] width 14 height 6
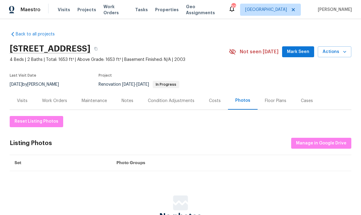
click at [212, 104] on div "Costs" at bounding box center [215, 101] width 26 height 18
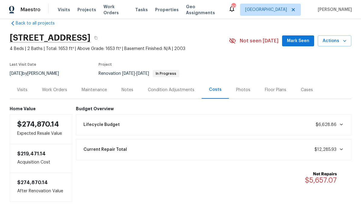
scroll to position [10, 0]
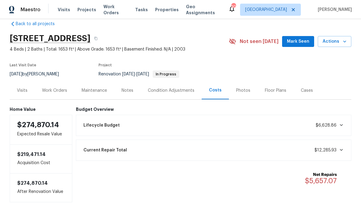
click at [191, 151] on div "Current Repair Total $12,285.93" at bounding box center [214, 149] width 268 height 13
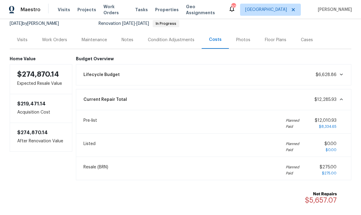
scroll to position [40, 0]
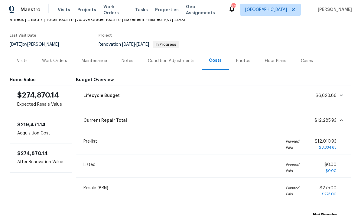
click at [50, 60] on div "Work Orders" at bounding box center [54, 61] width 25 height 6
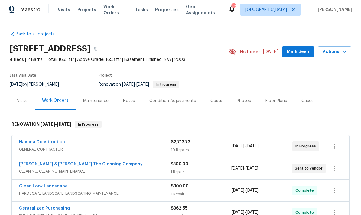
click at [164, 101] on div "Condition Adjustments" at bounding box center [173, 101] width 47 height 6
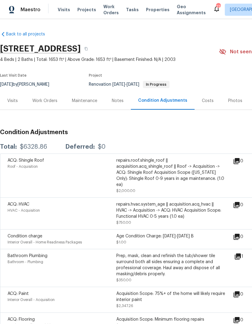
click at [45, 103] on div "Work Orders" at bounding box center [44, 101] width 25 height 6
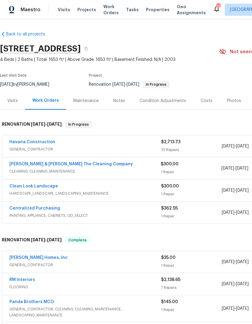
click at [147, 147] on span "GENERAL_CONTRACTOR" at bounding box center [85, 149] width 152 height 6
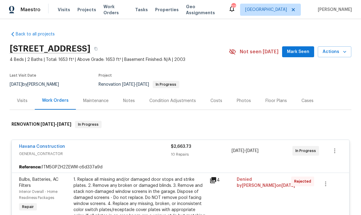
click at [217, 100] on div "Costs" at bounding box center [217, 101] width 12 height 6
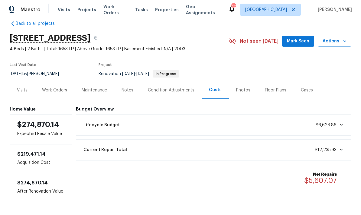
scroll to position [10, 0]
click at [193, 128] on div "Lifecycle Budget $6,628.86" at bounding box center [214, 125] width 268 height 13
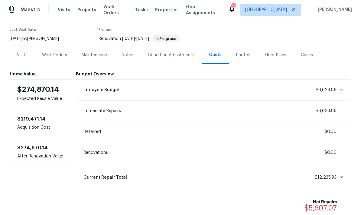
scroll to position [47, 0]
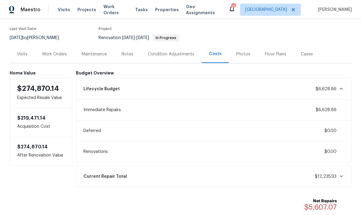
click at [127, 54] on div "Notes" at bounding box center [127, 54] width 26 height 18
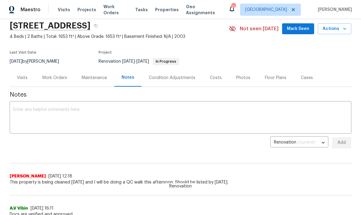
scroll to position [23, 0]
click at [151, 120] on textarea at bounding box center [180, 117] width 335 height 21
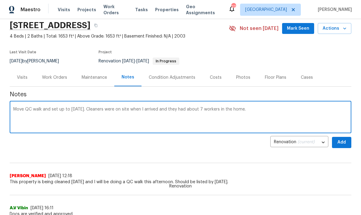
type textarea "Move QC walk and set up to [DATE]. Cleaners were on site when I arrived and the…"
click at [343, 143] on span "Add" at bounding box center [342, 143] width 10 height 8
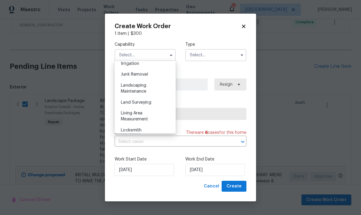
scroll to position [360, 0]
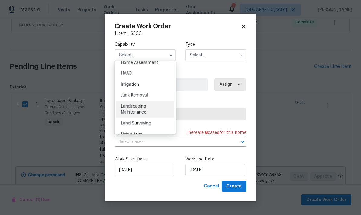
click at [140, 113] on span "Landscaping Maintenance" at bounding box center [133, 109] width 25 height 10
type input "Landscaping Maintenance"
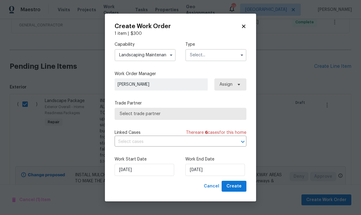
click at [213, 58] on input "text" at bounding box center [216, 55] width 61 height 12
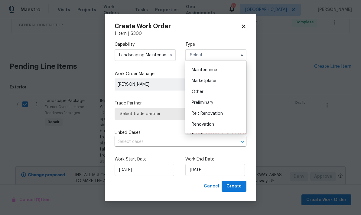
scroll to position [96, 0]
click at [208, 127] on div "Renovation" at bounding box center [216, 124] width 58 height 11
type input "Renovation"
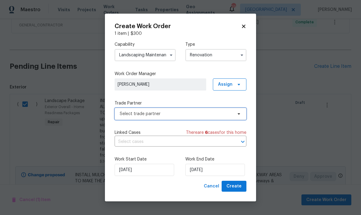
click at [172, 114] on span "Select trade partner" at bounding box center [176, 114] width 113 height 6
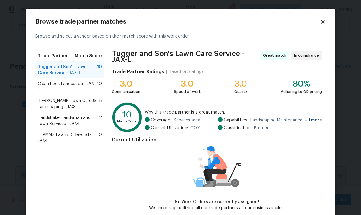
click at [80, 88] on div "Clean Look Landscape - JAX-L 10" at bounding box center [69, 86] width 69 height 17
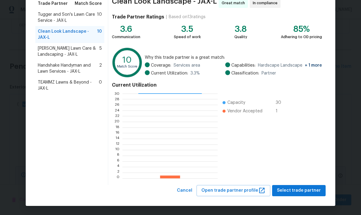
scroll to position [52, 0]
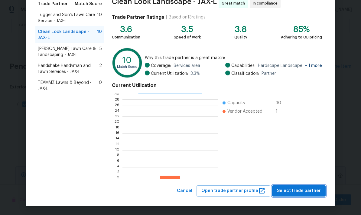
click at [294, 192] on span "Select trade partner" at bounding box center [299, 191] width 44 height 8
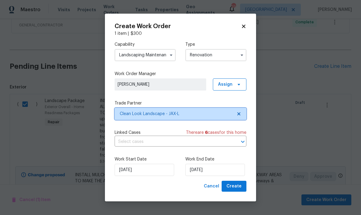
scroll to position [0, 0]
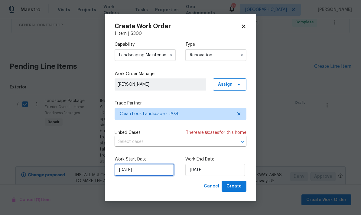
click at [146, 176] on input "[DATE]" at bounding box center [145, 170] width 60 height 12
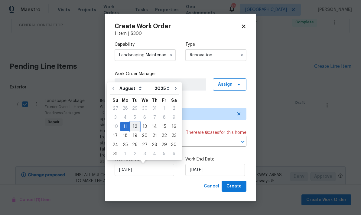
click at [134, 128] on div "12" at bounding box center [135, 126] width 10 height 8
type input "[DATE]"
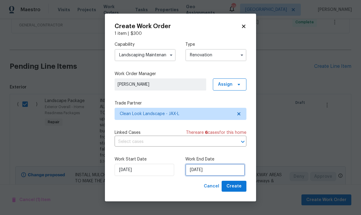
click at [208, 173] on input "[DATE]" at bounding box center [216, 170] width 60 height 12
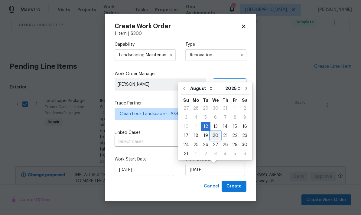
click at [212, 132] on div "20" at bounding box center [216, 135] width 10 height 8
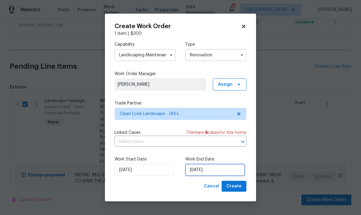
click at [215, 174] on input "[DATE]" at bounding box center [216, 170] width 60 height 12
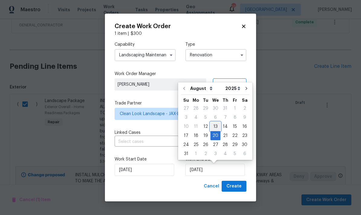
click at [213, 127] on div "13" at bounding box center [216, 126] width 10 height 8
type input "[DATE]"
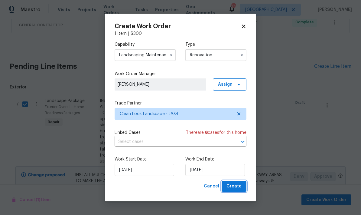
click at [238, 186] on span "Create" at bounding box center [234, 187] width 15 height 8
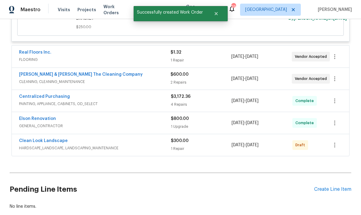
scroll to position [1300, 0]
click at [333, 148] on icon "button" at bounding box center [334, 144] width 7 height 7
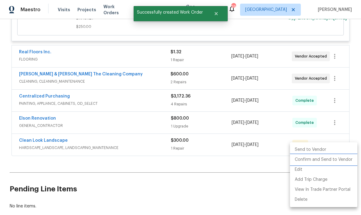
click at [310, 161] on li "Confirm and Send to Vendor" at bounding box center [324, 160] width 68 height 10
